Goal: Information Seeking & Learning: Check status

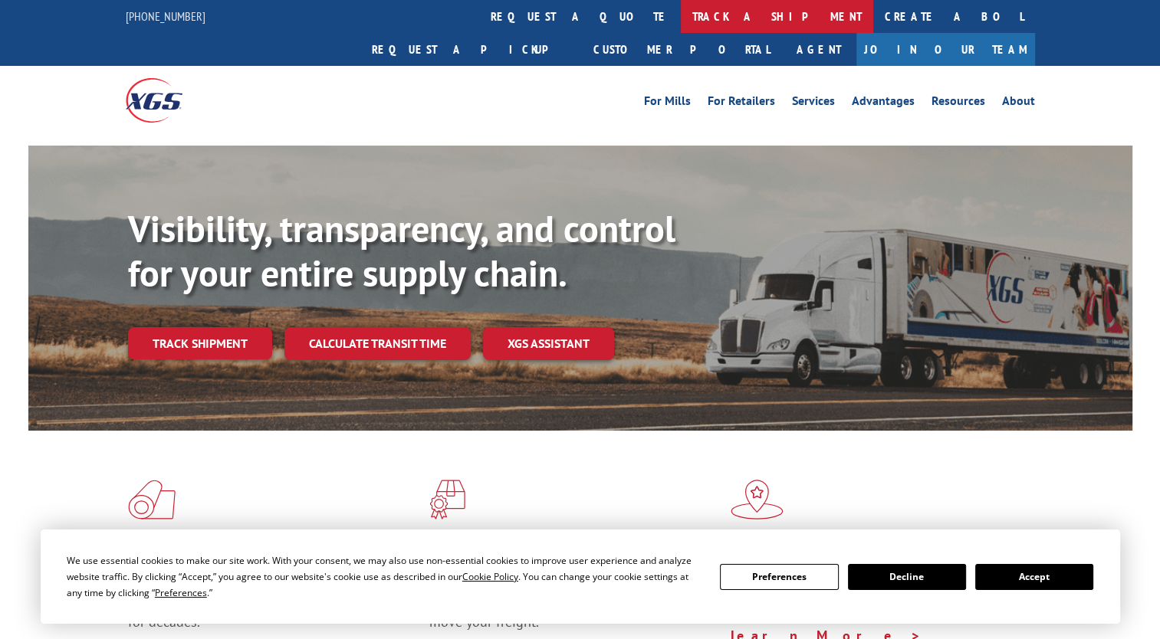
click at [681, 14] on link "track a shipment" at bounding box center [777, 16] width 192 height 33
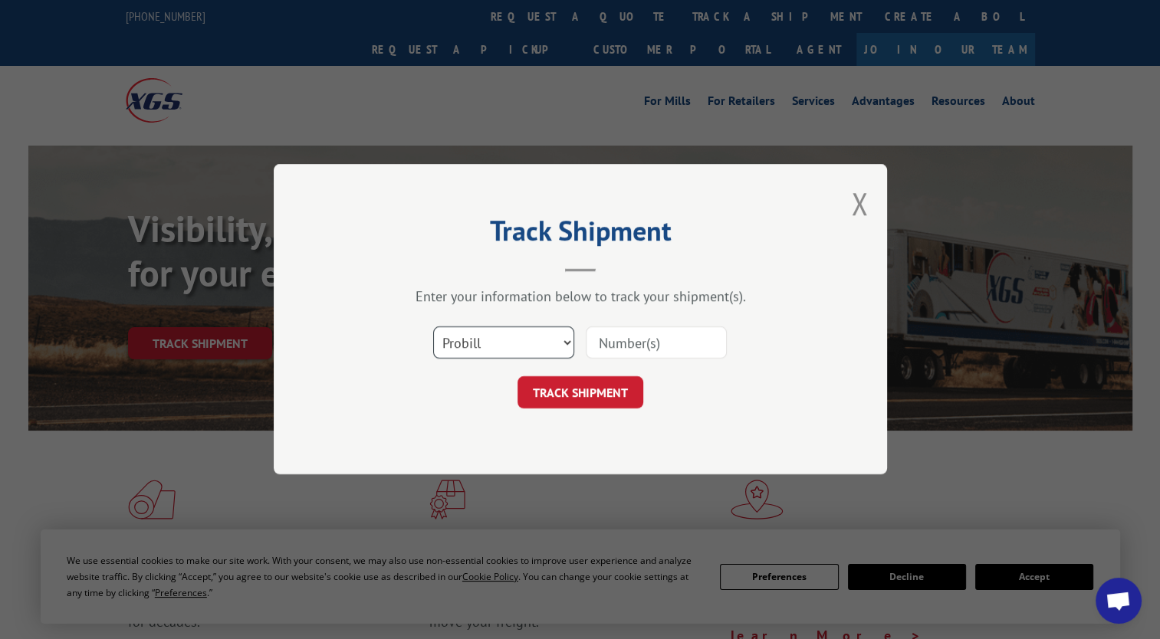
click at [531, 351] on select "Select category... Probill BOL PO" at bounding box center [503, 343] width 141 height 32
select select "bol"
click at [433, 327] on select "Select category... Probill BOL PO" at bounding box center [503, 343] width 141 height 32
click at [641, 351] on input at bounding box center [656, 343] width 141 height 32
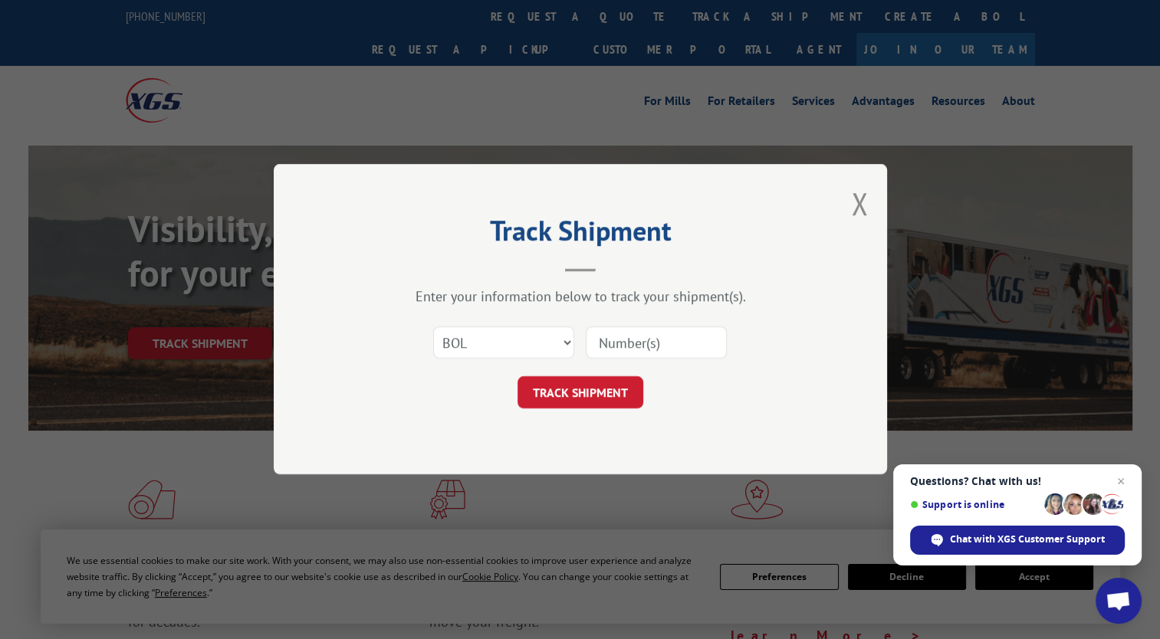
paste input "2829389"
type input "2829389"
click at [573, 398] on button "TRACK SHIPMENT" at bounding box center [581, 393] width 126 height 32
